Goal: Information Seeking & Learning: Learn about a topic

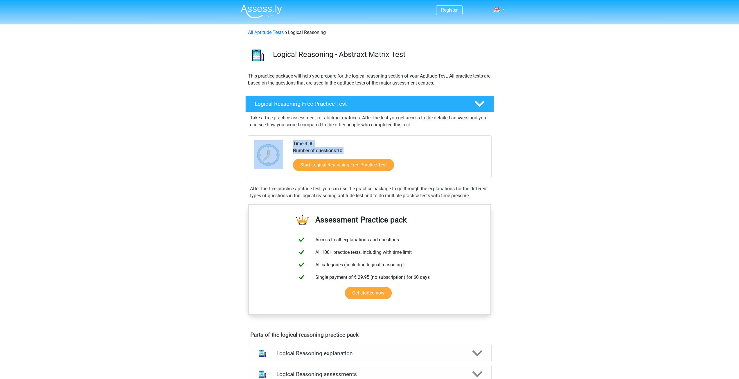
drag, startPoint x: 282, startPoint y: 134, endPoint x: 355, endPoint y: 154, distance: 75.4
click at [355, 154] on div "Take a free practice assessment for abstract matrices. After the test you get a…" at bounding box center [370, 155] width 244 height 87
click at [355, 154] on div "Start Logical Reasoning Free Practice Test" at bounding box center [390, 166] width 194 height 24
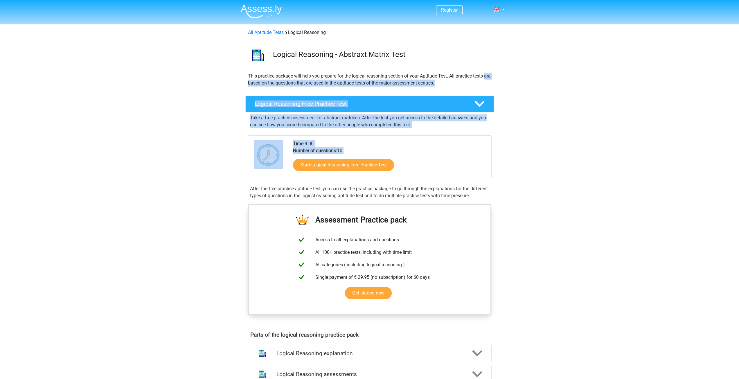
drag, startPoint x: 355, startPoint y: 154, endPoint x: 234, endPoint y: 88, distance: 137.6
click at [234, 88] on div "Register Nederlands English" at bounding box center [369, 351] width 739 height 703
click at [591, 178] on div "Register Nederlands English" at bounding box center [369, 351] width 739 height 703
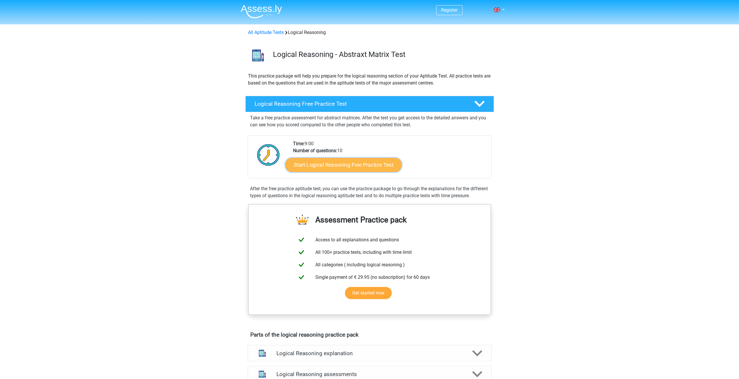
click at [355, 166] on link "Start Logical Reasoning Free Practice Test" at bounding box center [343, 165] width 116 height 14
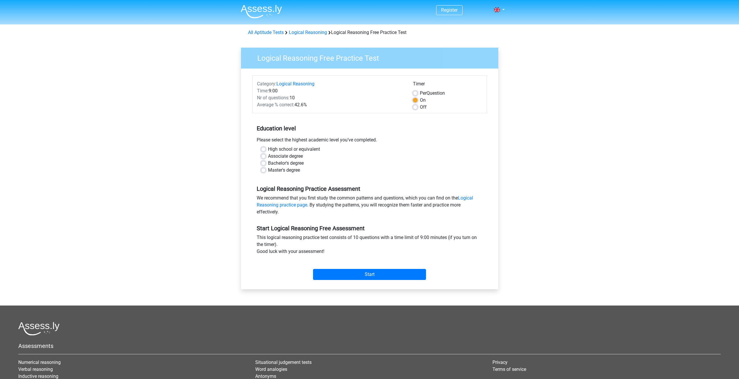
click at [286, 170] on label "Master's degree" at bounding box center [284, 170] width 32 height 7
click at [266, 170] on input "Master's degree" at bounding box center [263, 170] width 5 height 6
radio input "true"
click at [365, 272] on input "Start" at bounding box center [369, 274] width 113 height 11
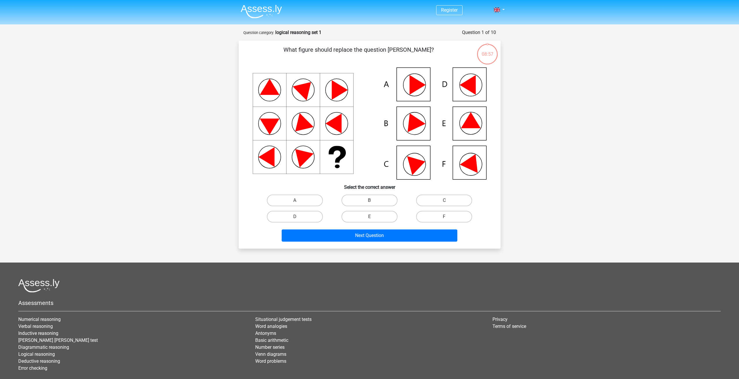
drag, startPoint x: 287, startPoint y: 46, endPoint x: 458, endPoint y: 51, distance: 171.7
click at [458, 51] on p "What figure should replace the question [PERSON_NAME]?" at bounding box center [359, 53] width 222 height 17
click at [428, 52] on p "What figure should replace the question [PERSON_NAME]?" at bounding box center [359, 53] width 222 height 17
click at [412, 165] on icon at bounding box center [417, 163] width 21 height 23
click at [373, 201] on input "B" at bounding box center [371, 202] width 4 height 4
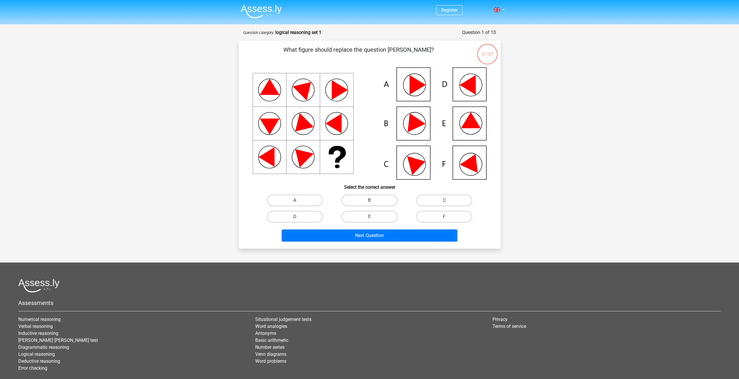
radio input "true"
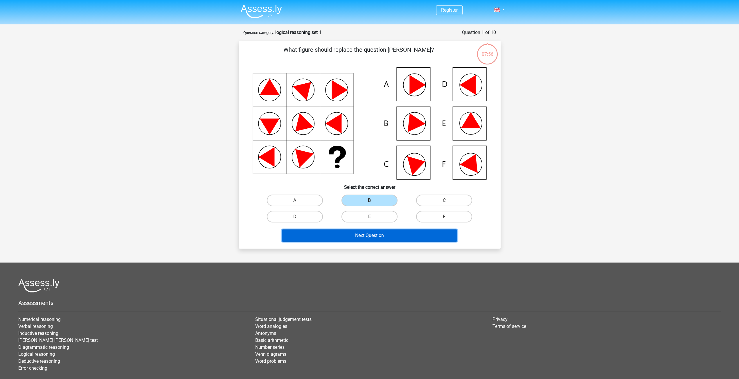
click at [408, 234] on button "Next Question" at bounding box center [370, 235] width 176 height 12
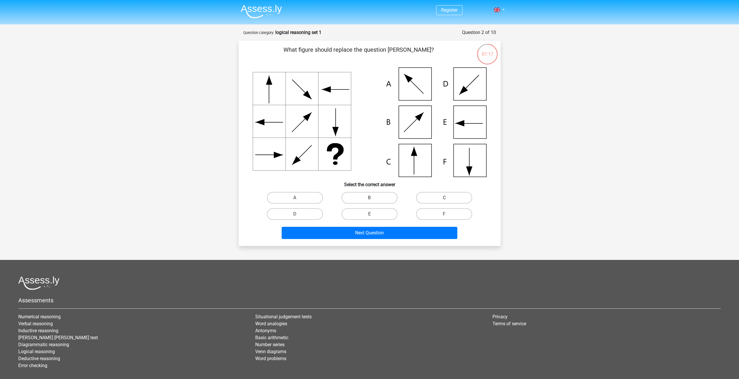
click at [438, 199] on label "C" at bounding box center [444, 198] width 56 height 12
click at [444, 199] on input "C" at bounding box center [446, 200] width 4 height 4
radio input "true"
click at [417, 231] on button "Next Question" at bounding box center [370, 233] width 176 height 12
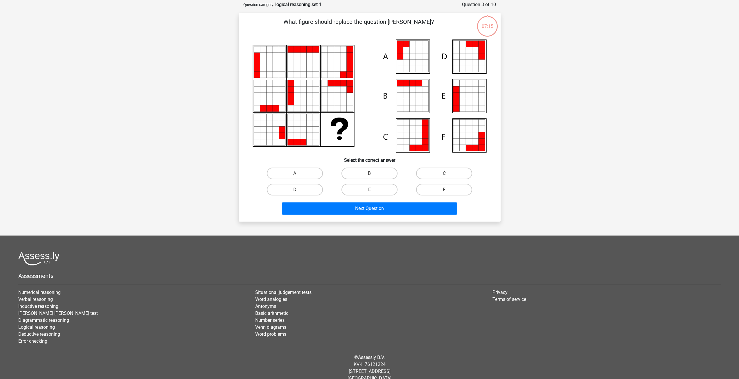
scroll to position [29, 0]
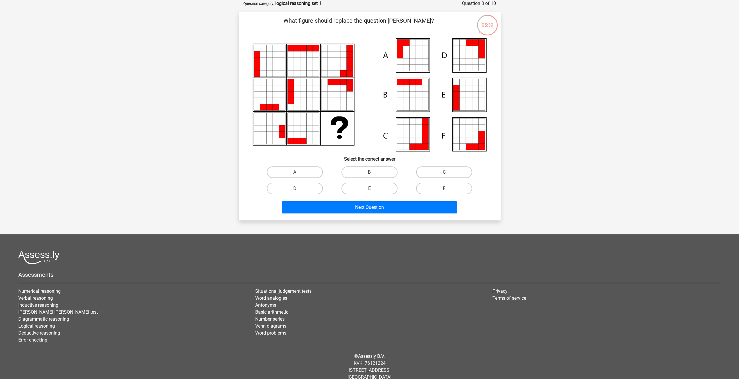
click at [384, 188] on label "E" at bounding box center [370, 189] width 56 height 12
click at [373, 188] on input "E" at bounding box center [371, 190] width 4 height 4
radio input "true"
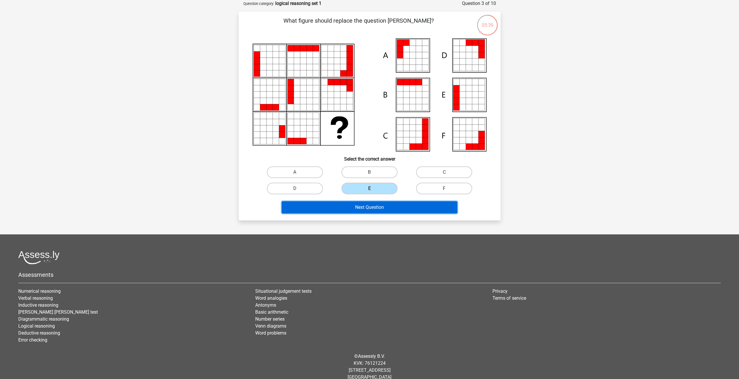
click at [382, 206] on button "Next Question" at bounding box center [370, 207] width 176 height 12
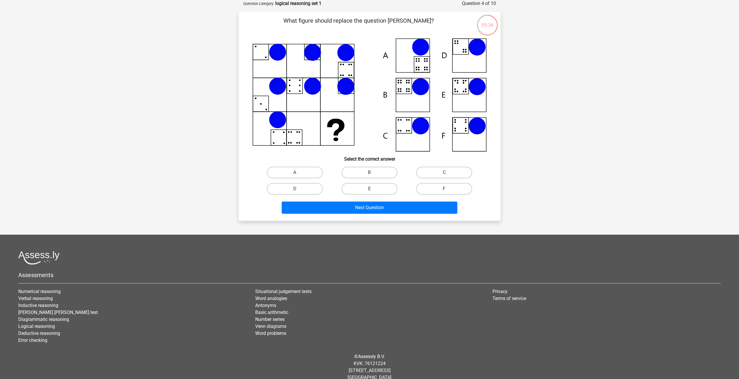
click at [384, 186] on label "E" at bounding box center [370, 189] width 56 height 12
click at [373, 189] on input "E" at bounding box center [371, 191] width 4 height 4
radio input "true"
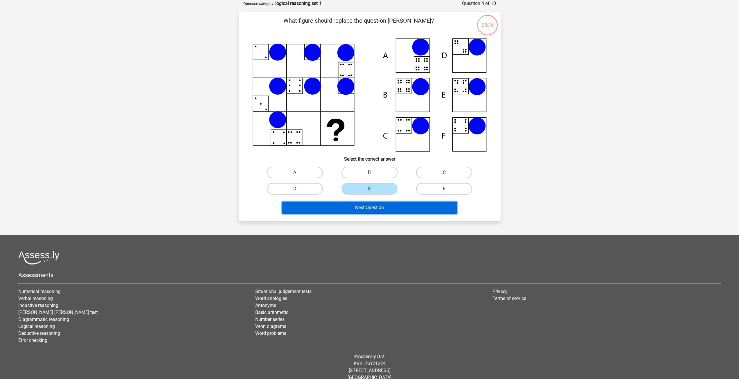
click at [384, 211] on button "Next Question" at bounding box center [370, 208] width 176 height 12
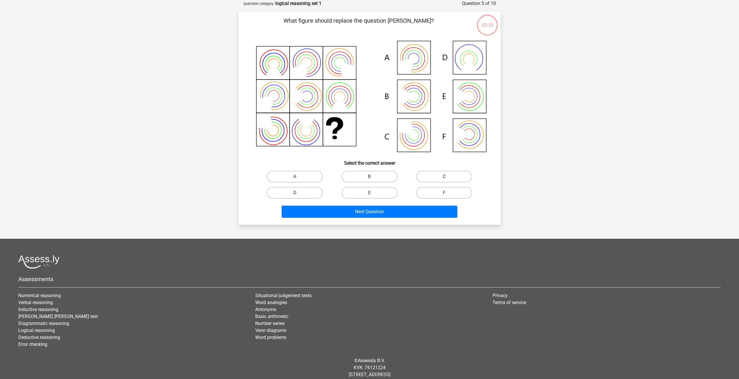
click at [428, 176] on label "C" at bounding box center [444, 177] width 56 height 12
click at [444, 177] on input "C" at bounding box center [446, 179] width 4 height 4
radio input "true"
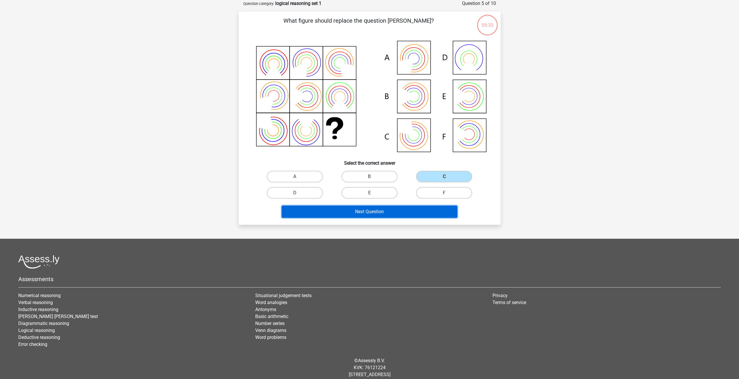
click at [417, 214] on button "Next Question" at bounding box center [370, 212] width 176 height 12
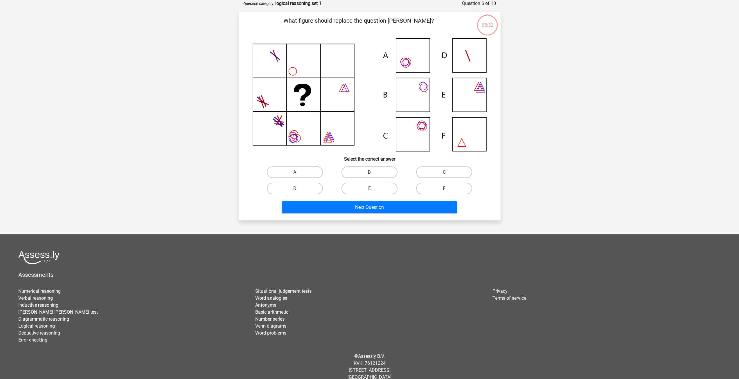
click at [312, 189] on label "D" at bounding box center [295, 189] width 56 height 12
click at [299, 189] on input "D" at bounding box center [297, 190] width 4 height 4
radio input "true"
click at [333, 206] on button "Next Question" at bounding box center [370, 207] width 176 height 12
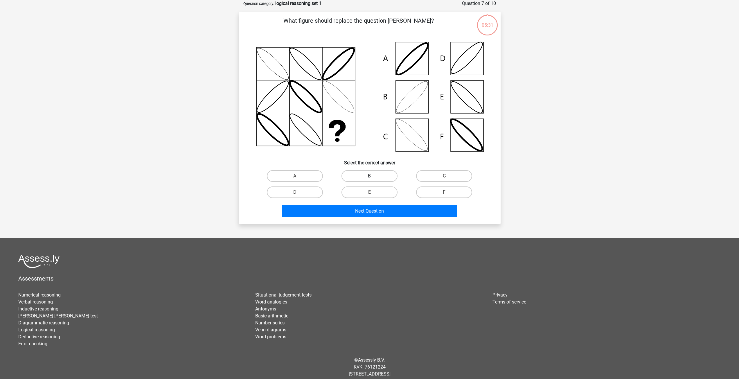
click at [363, 176] on label "B" at bounding box center [370, 176] width 56 height 12
click at [369, 176] on input "B" at bounding box center [371, 178] width 4 height 4
radio input "true"
click at [361, 209] on button "Next Question" at bounding box center [370, 211] width 176 height 12
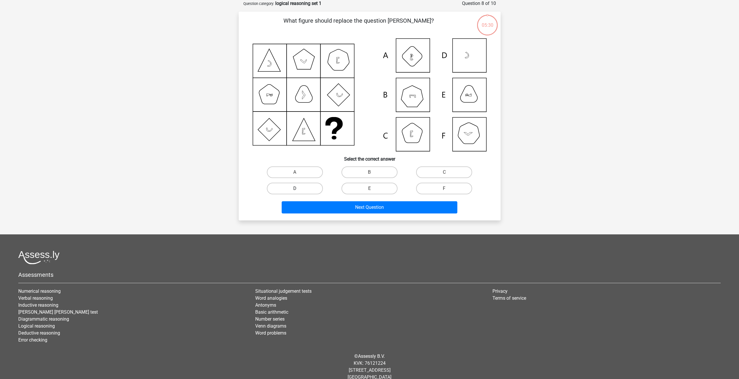
click at [310, 190] on label "D" at bounding box center [295, 189] width 56 height 12
click at [299, 190] on input "D" at bounding box center [297, 190] width 4 height 4
radio input "true"
click at [336, 214] on div "Next Question" at bounding box center [370, 208] width 224 height 15
click at [337, 211] on button "Next Question" at bounding box center [370, 207] width 176 height 12
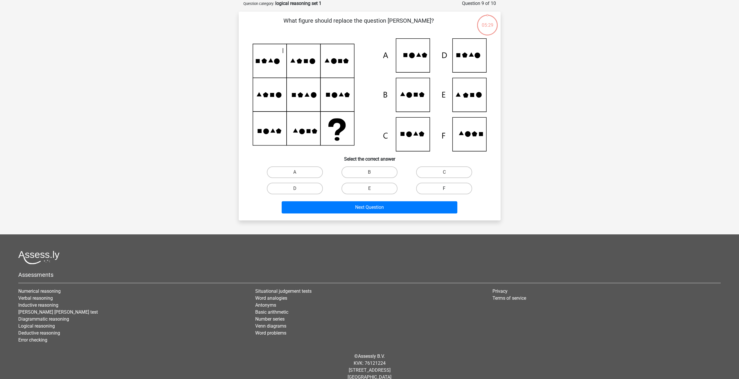
click at [427, 189] on label "F" at bounding box center [444, 189] width 56 height 12
click at [444, 189] on input "F" at bounding box center [446, 190] width 4 height 4
radio input "true"
click at [421, 210] on button "Next Question" at bounding box center [370, 207] width 176 height 12
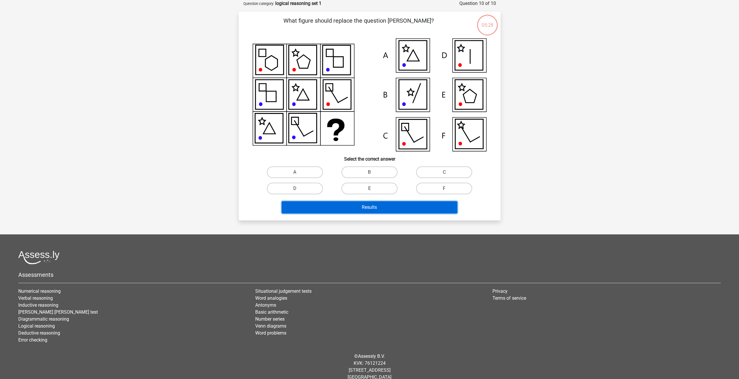
click at [369, 207] on button "Results" at bounding box center [370, 207] width 176 height 12
click at [315, 172] on label "A" at bounding box center [295, 172] width 56 height 12
click at [299, 172] on input "A" at bounding box center [297, 174] width 4 height 4
radio input "true"
click at [340, 207] on button "Results" at bounding box center [370, 207] width 176 height 12
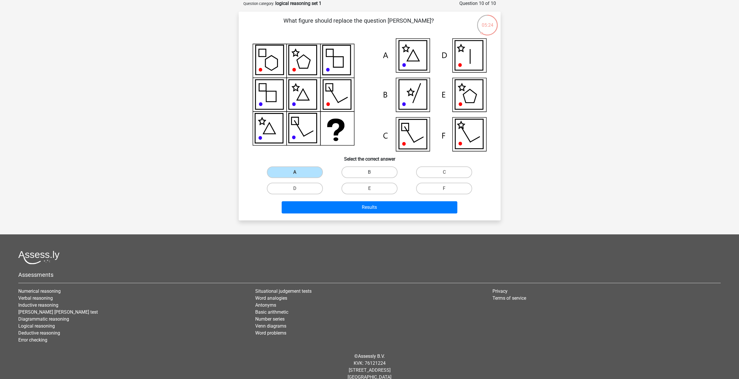
click at [344, 170] on label "B" at bounding box center [370, 172] width 56 height 12
click at [369, 172] on input "B" at bounding box center [371, 174] width 4 height 4
radio input "true"
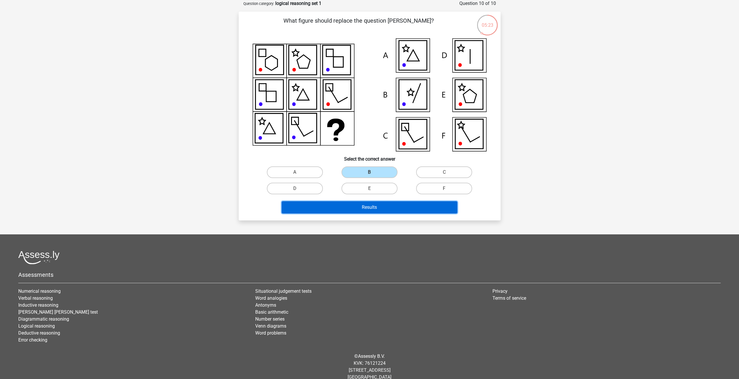
click at [360, 211] on button "Results" at bounding box center [370, 207] width 176 height 12
